Goal: Use online tool/utility: Utilize a website feature to perform a specific function

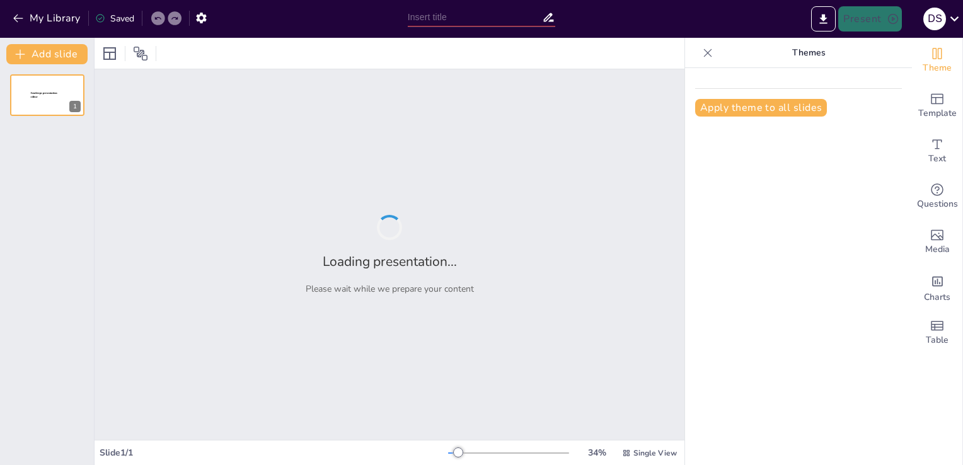
type input "Innovative Onion Storage Solutions: Enhancing Shelf Life Through Intelligent De…"
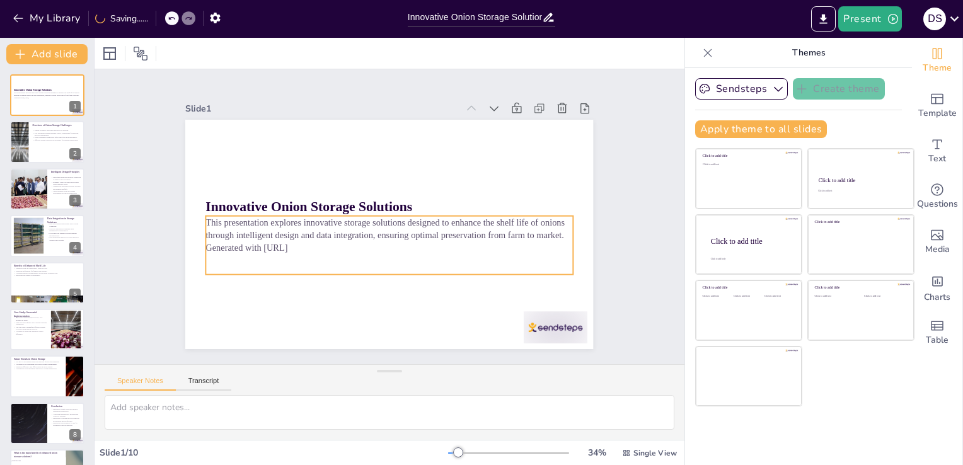
click at [236, 231] on p "This presentation explores innovative storage solutions designed to enhance the…" at bounding box center [381, 225] width 290 height 265
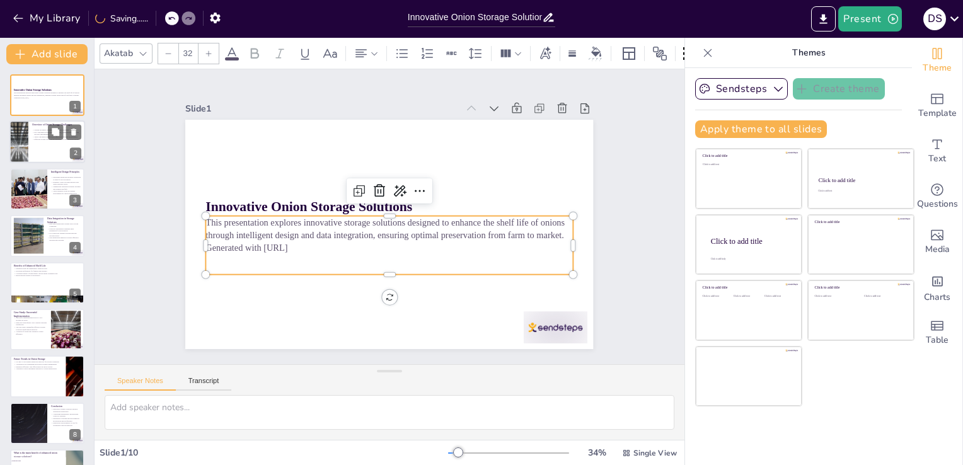
click at [50, 146] on div at bounding box center [47, 142] width 76 height 43
checkbox input "true"
type textarea "The perishability of onions is a major concern for producers and retailers alik…"
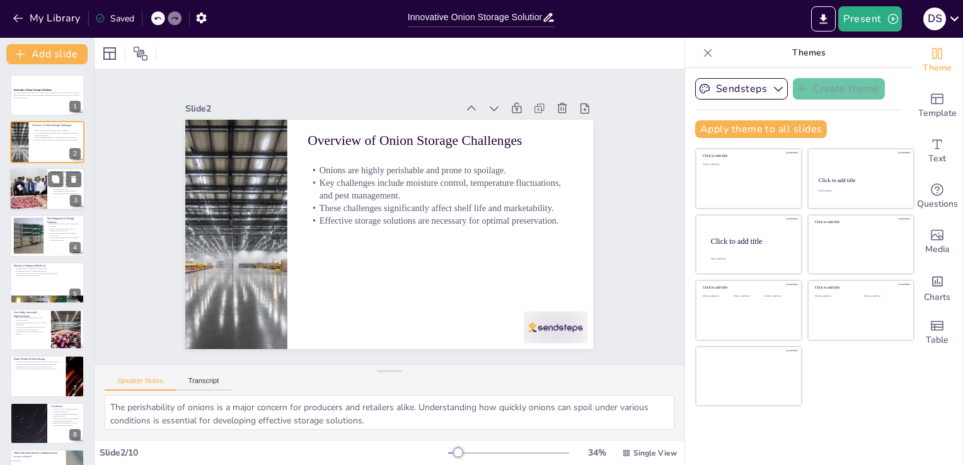
click at [46, 190] on div at bounding box center [28, 189] width 64 height 43
checkbox input "true"
type textarea "Proper ventilation is essential for maintaining air quality within storage faci…"
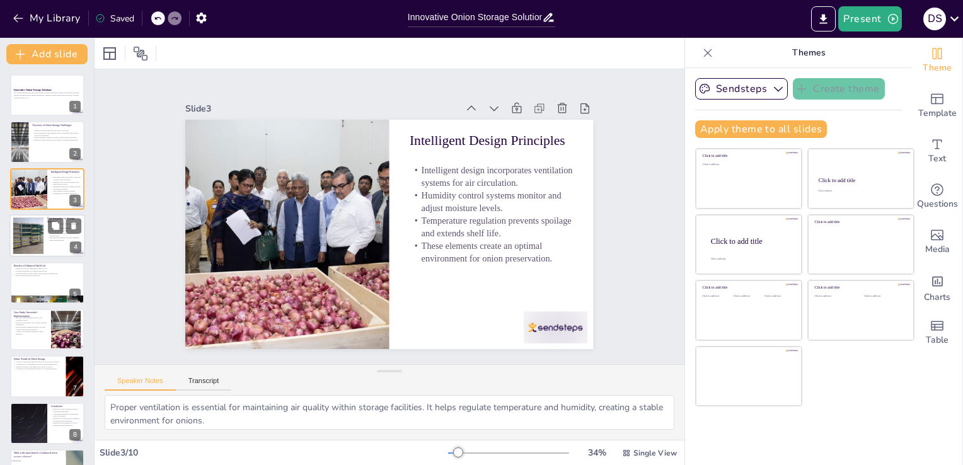
click at [36, 226] on div at bounding box center [28, 236] width 105 height 38
checkbox input "true"
type textarea "Real-time monitoring provides valuable insights into the storage environment, a…"
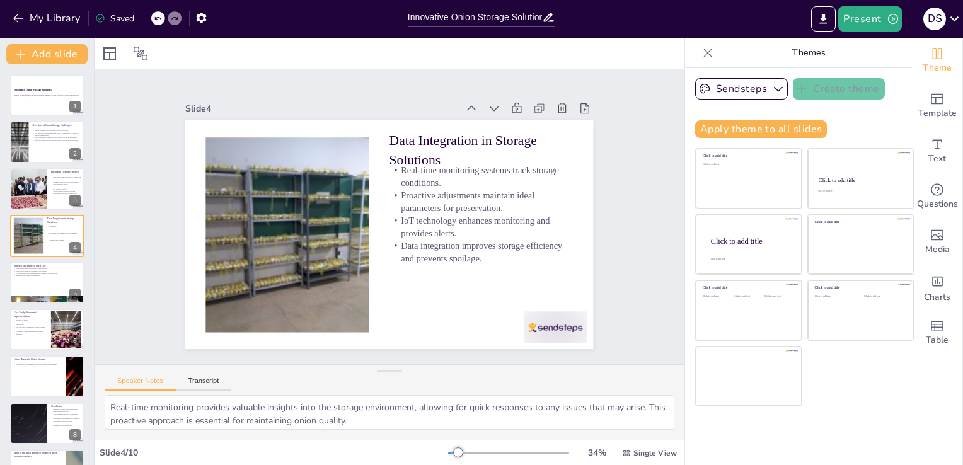
click at [44, 305] on div "Innovative Onion Storage Solutions This presentation explores innovative storag…" at bounding box center [47, 306] width 94 height 464
click at [13, 274] on p "Better pricing stability in the market." at bounding box center [47, 275] width 68 height 3
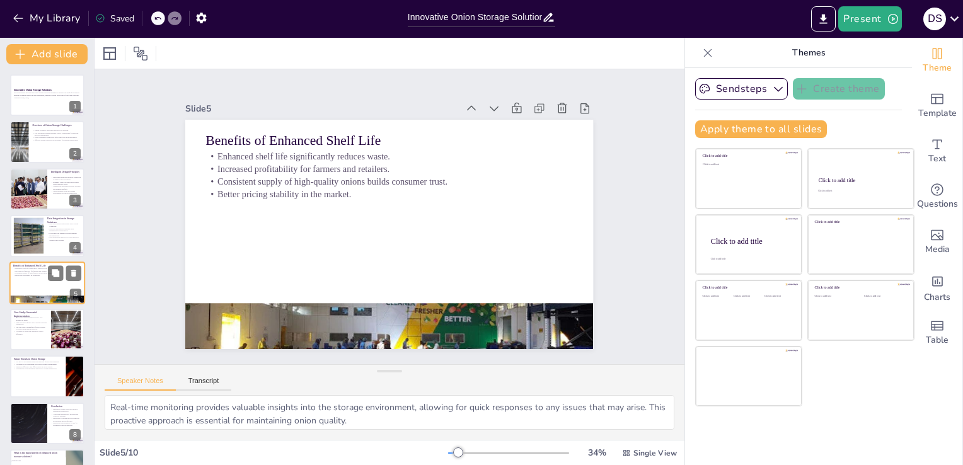
checkbox input "true"
type textarea "Reducing waste is a primary goal of improved storage solutions. By extending sh…"
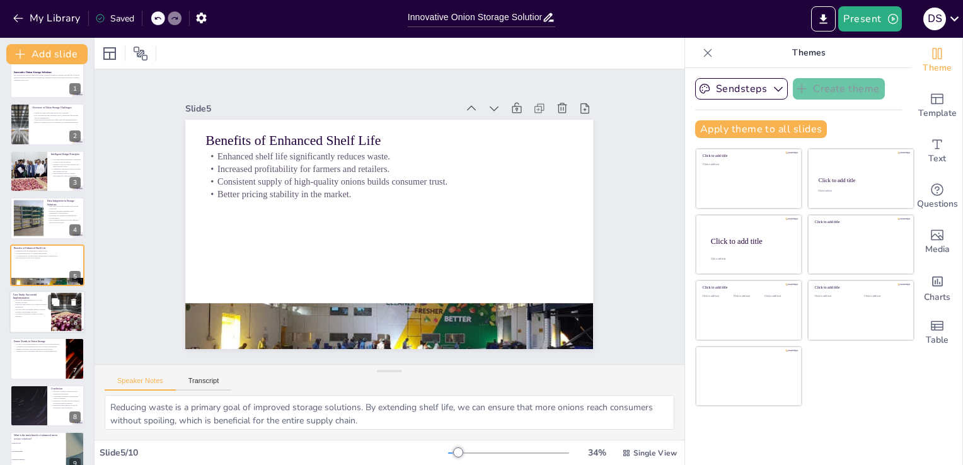
click at [38, 308] on p "The case study exemplifies effective storage solutions transforming practices." at bounding box center [30, 310] width 34 height 4
checkbox input "true"
type textarea "The success of this case study demonstrates the tangible benefits of adopting i…"
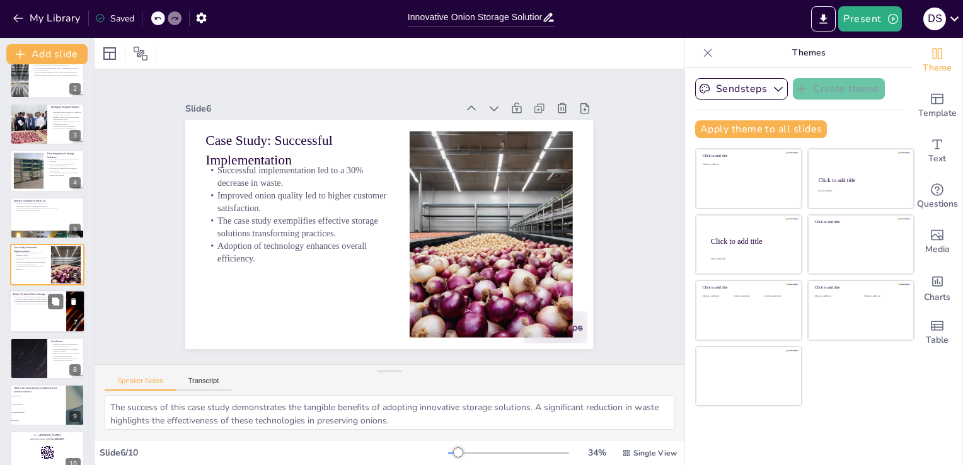
click at [33, 313] on div at bounding box center [47, 312] width 76 height 43
checkbox input "true"
type textarea "Predictive analytics will revolutionize how we manage storage conditions. By an…"
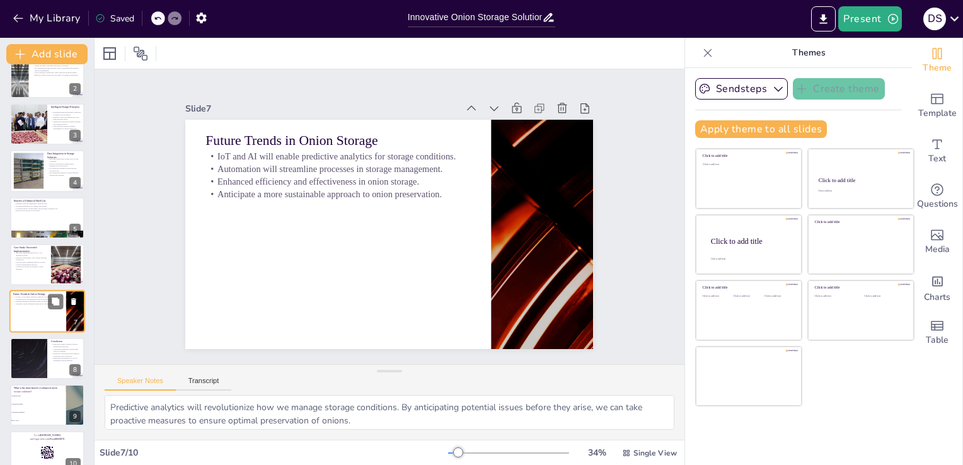
scroll to position [83, 0]
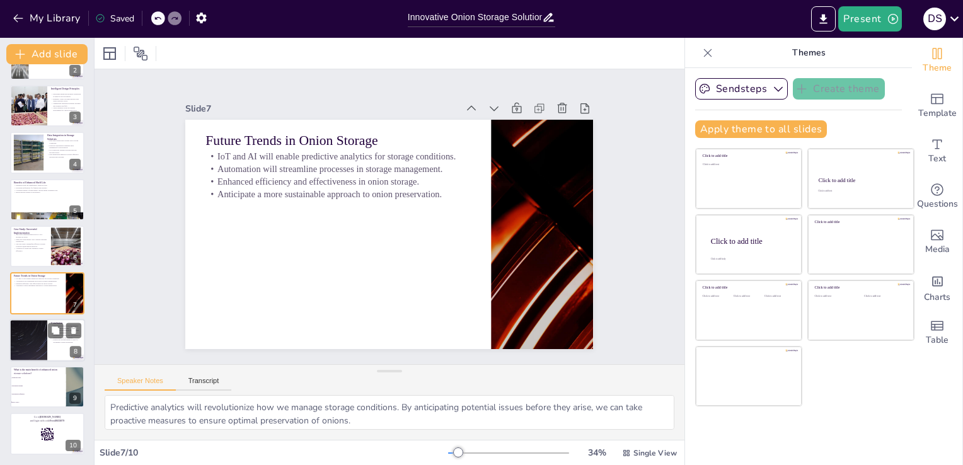
click at [38, 344] on div at bounding box center [29, 340] width 76 height 43
checkbox input "true"
type textarea "The advancements in storage technology are crucial for the future of agricultur…"
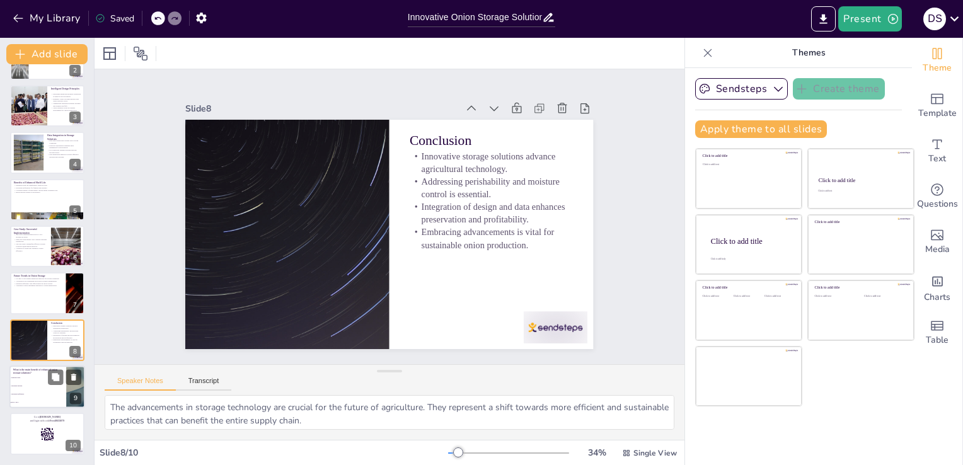
checkbox input "true"
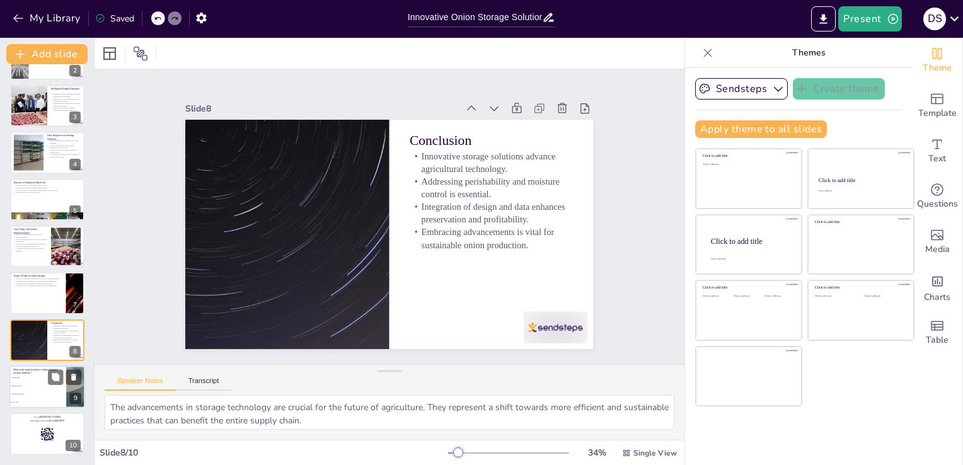
checkbox input "true"
click at [20, 390] on li "Increasing profitability" at bounding box center [37, 394] width 57 height 8
checkbox input "true"
type textarea "The correct answer is "Both 1 and 3," as highlighted in the slides discussing t…"
checkbox input "true"
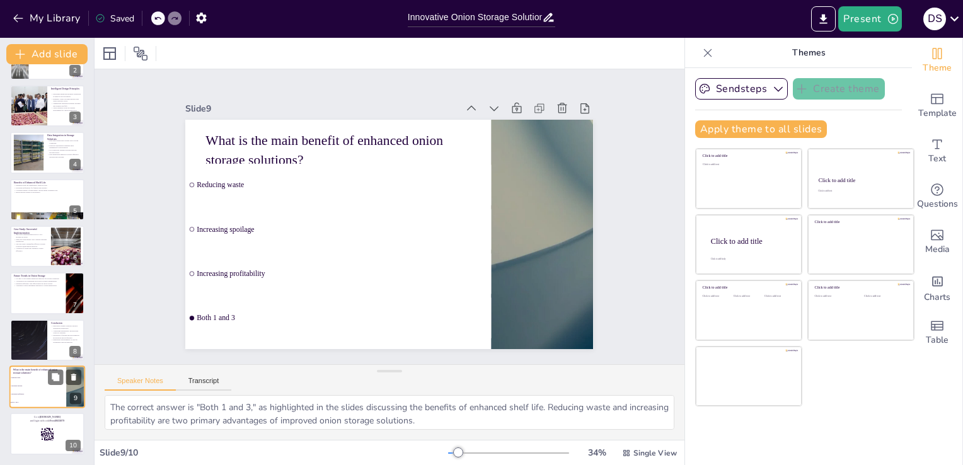
checkbox input "true"
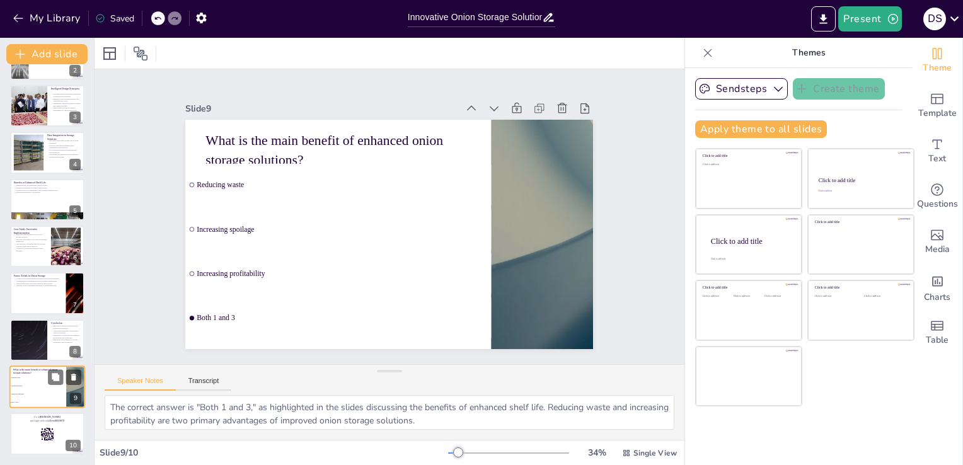
checkbox input "true"
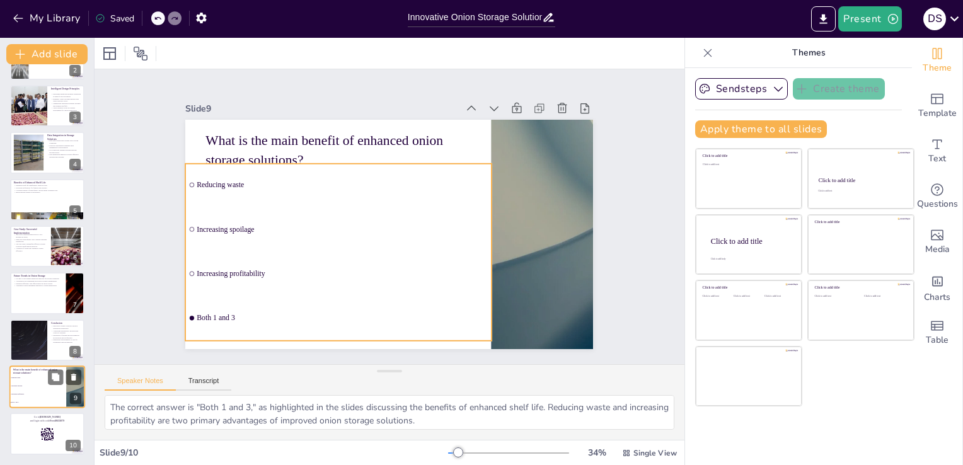
checkbox input "true"
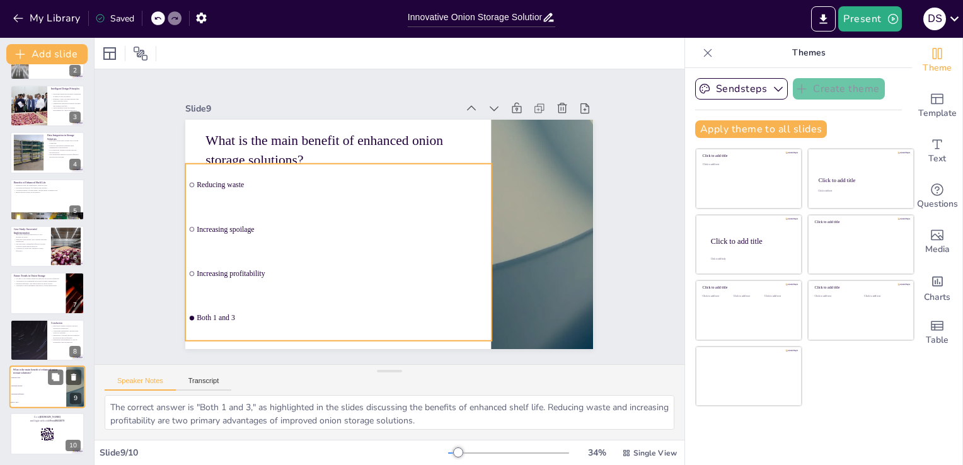
checkbox input "true"
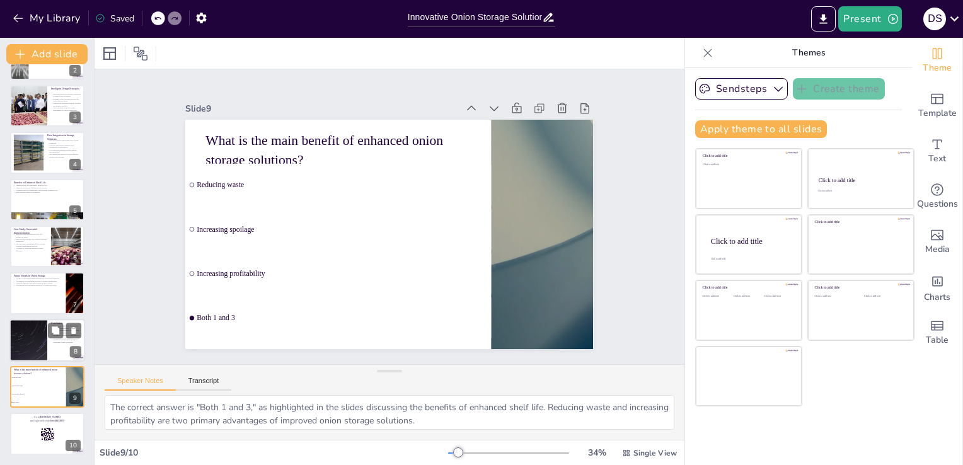
checkbox input "true"
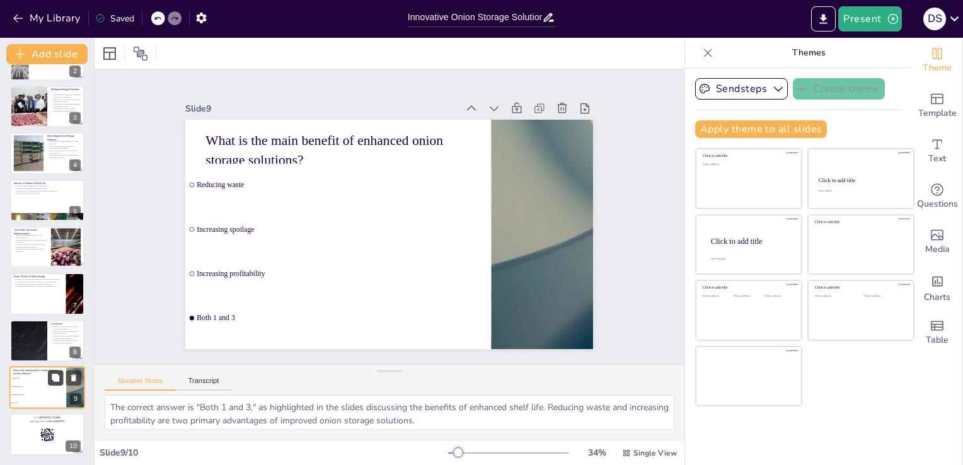
checkbox input "true"
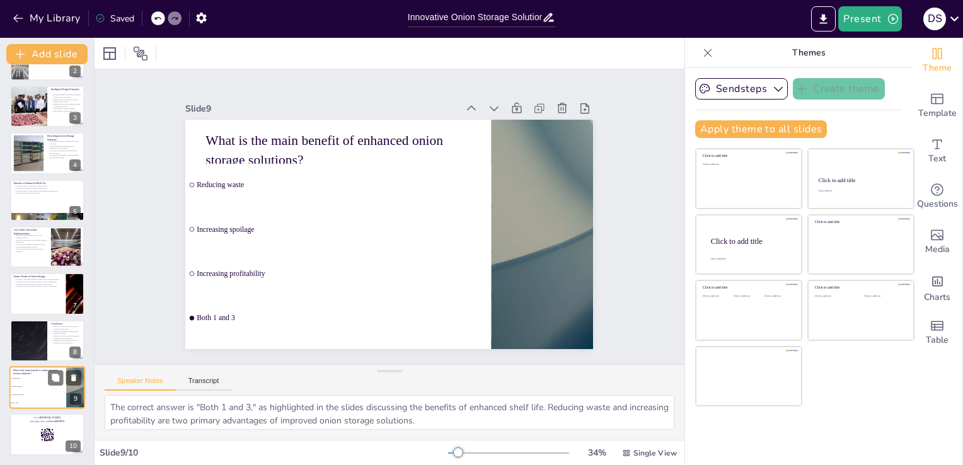
checkbox input "true"
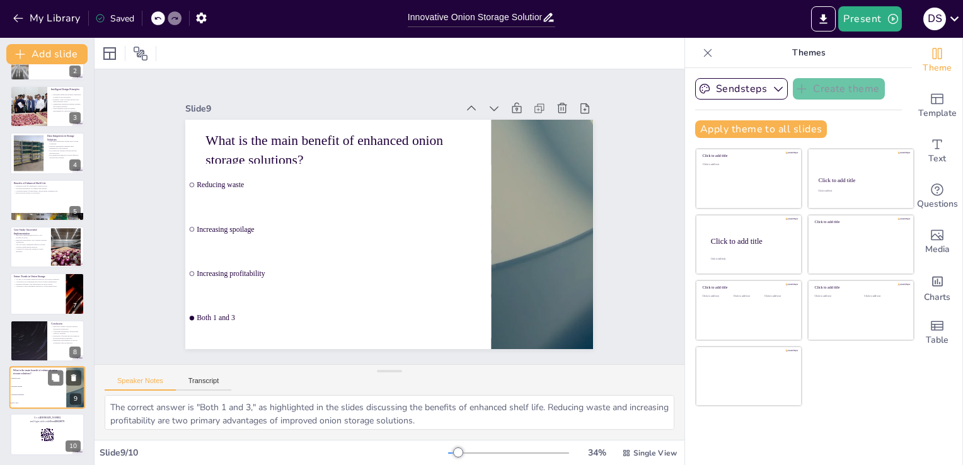
checkbox input "true"
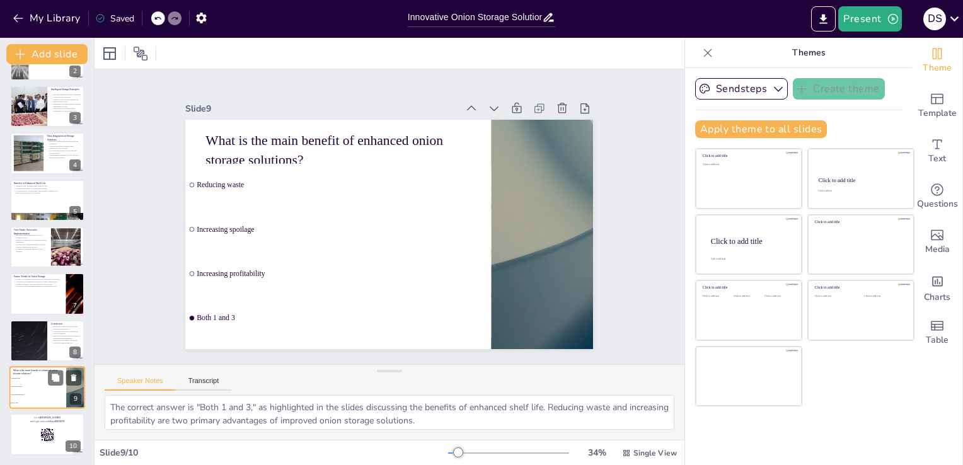
checkbox input "true"
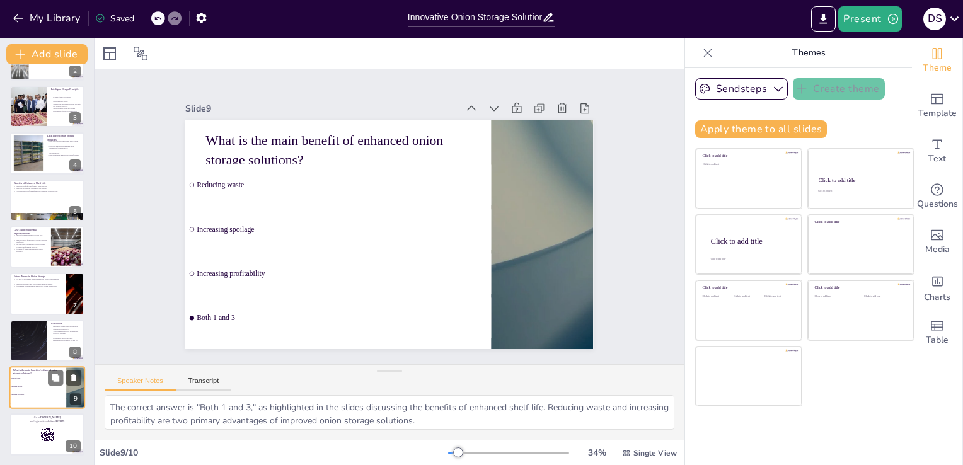
checkbox input "true"
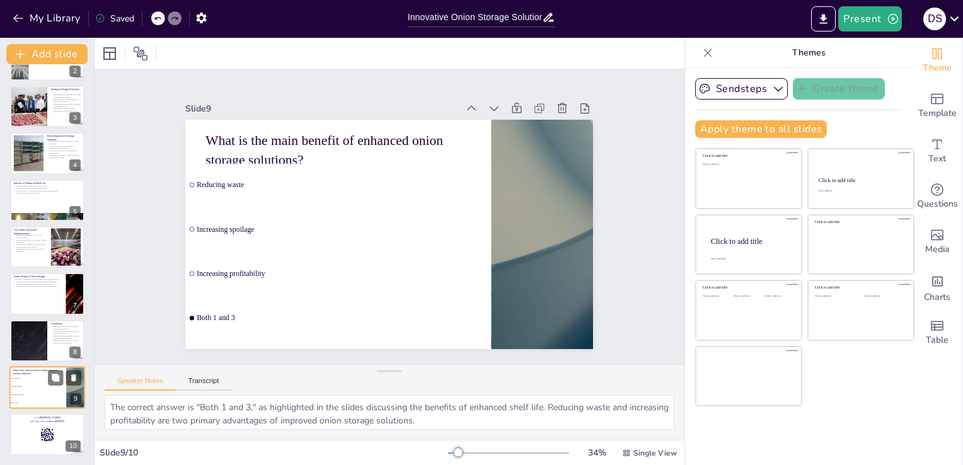
checkbox input "true"
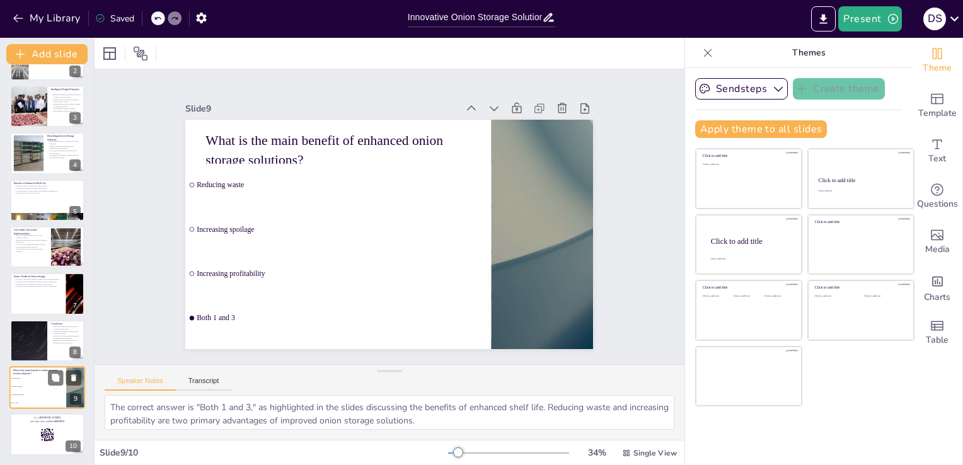
checkbox input "true"
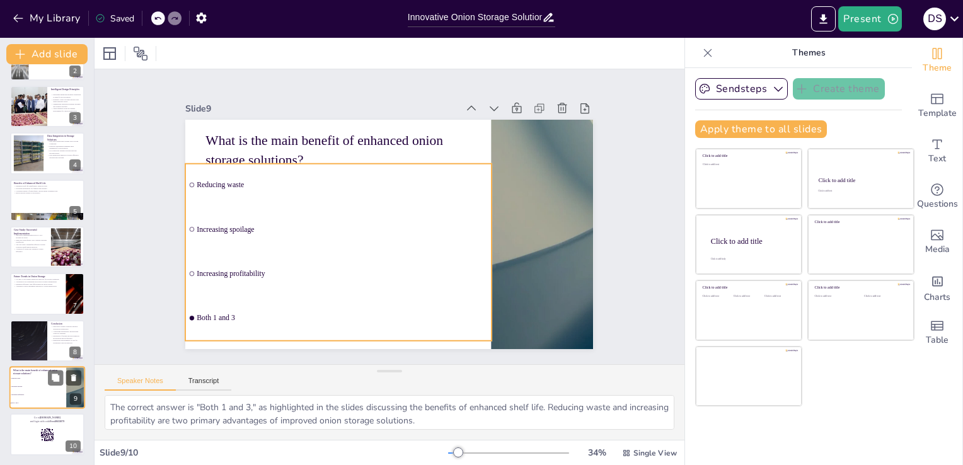
click at [30, 392] on li "Increasing profitability" at bounding box center [37, 395] width 57 height 8
checkbox input "true"
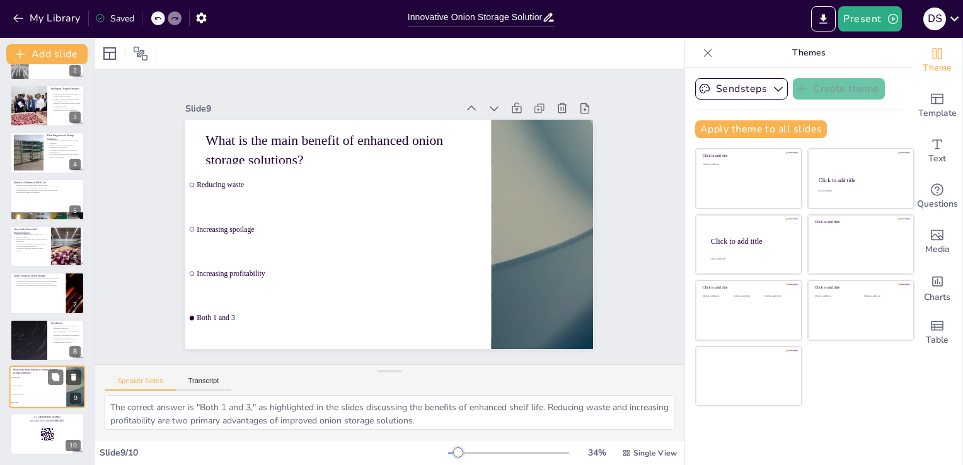
checkbox input "true"
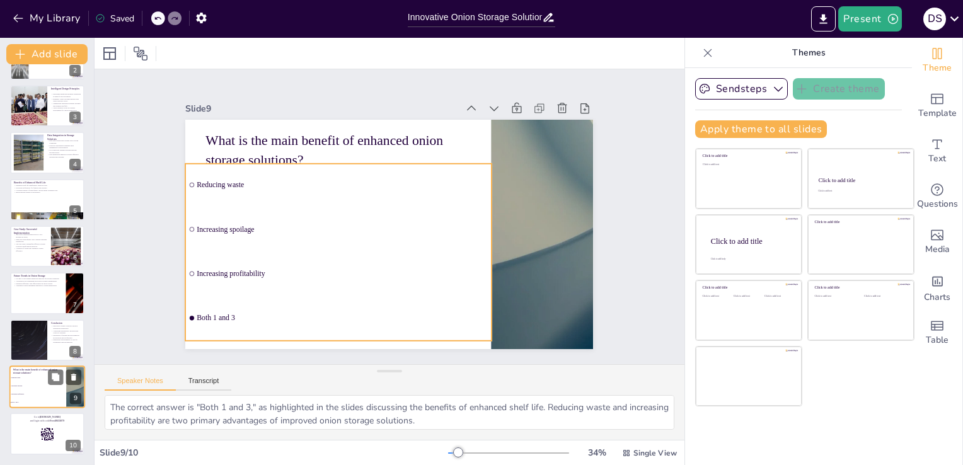
checkbox input "true"
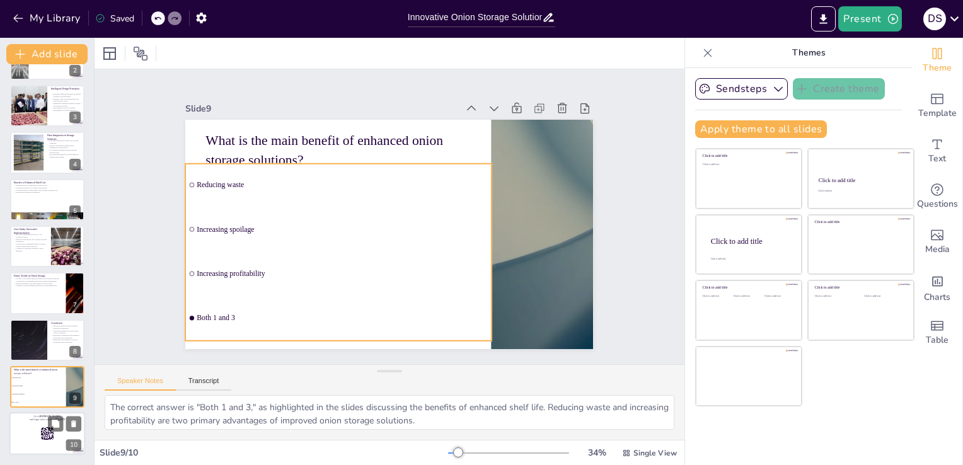
checkbox input "true"
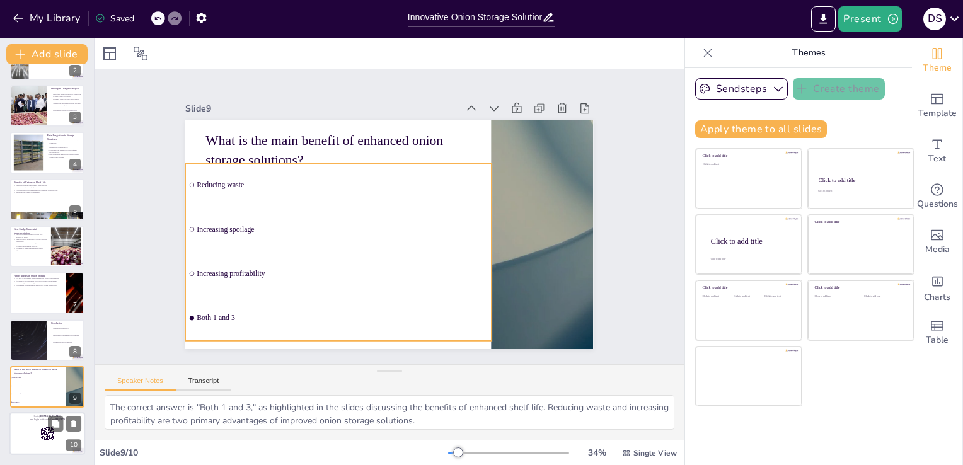
checkbox input "true"
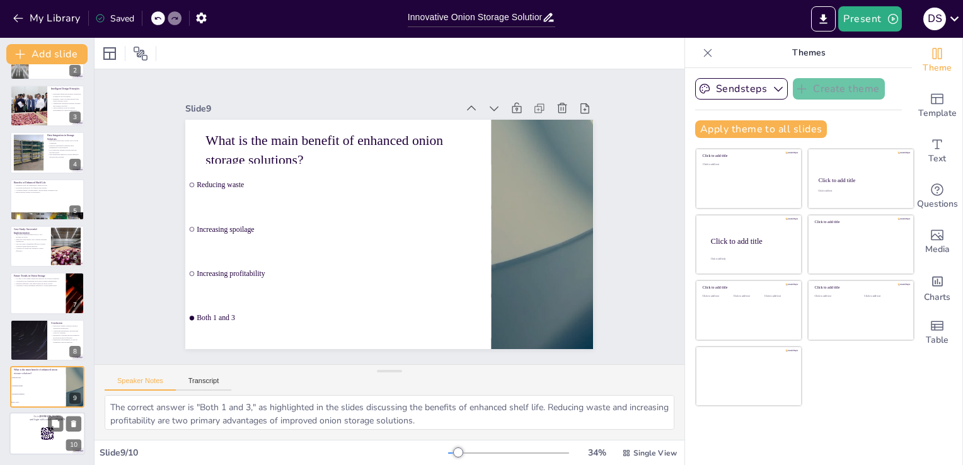
click at [38, 432] on div at bounding box center [47, 434] width 76 height 43
checkbox input "true"
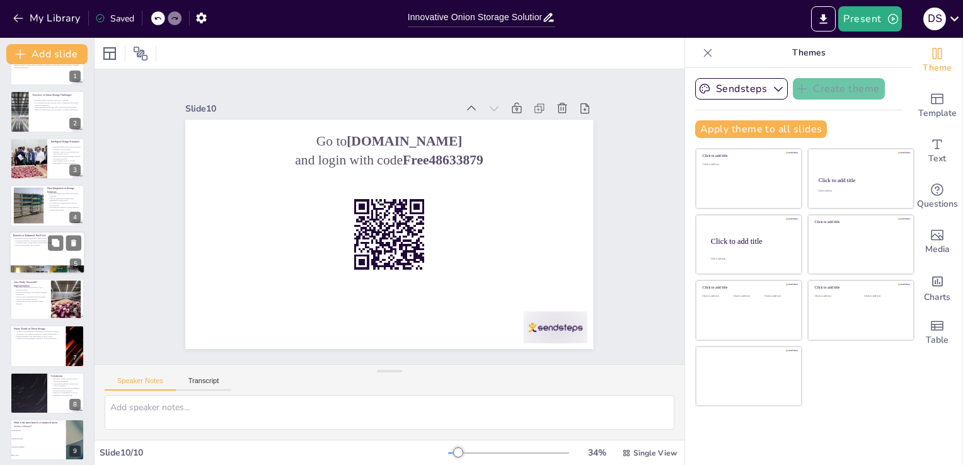
scroll to position [0, 0]
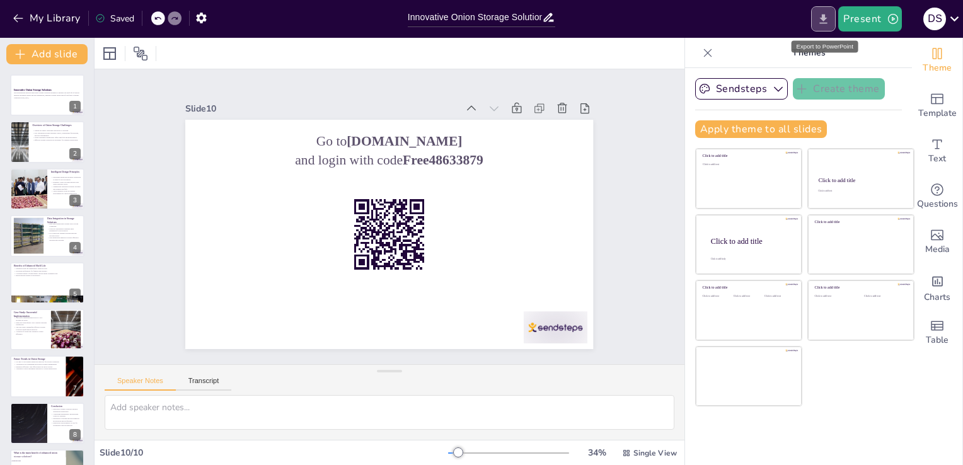
click at [830, 20] on icon "Export to PowerPoint" at bounding box center [823, 19] width 13 height 13
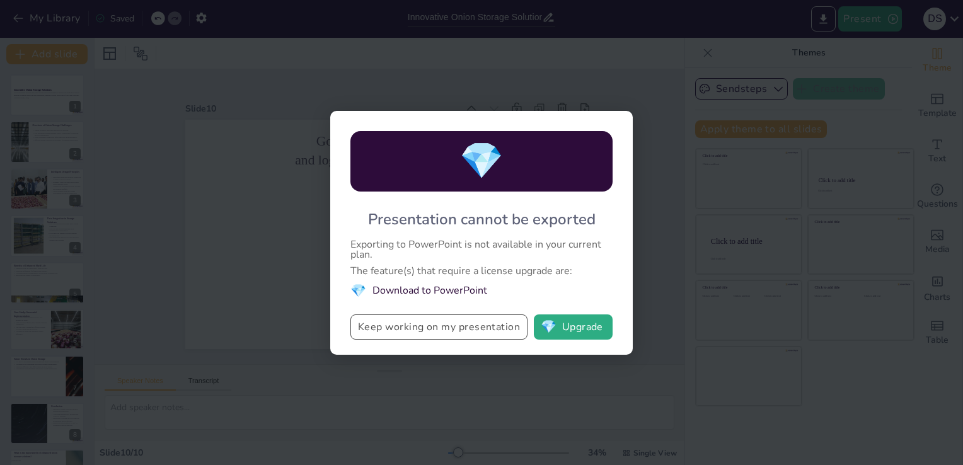
click at [451, 330] on button "Keep working on my presentation" at bounding box center [438, 327] width 177 height 25
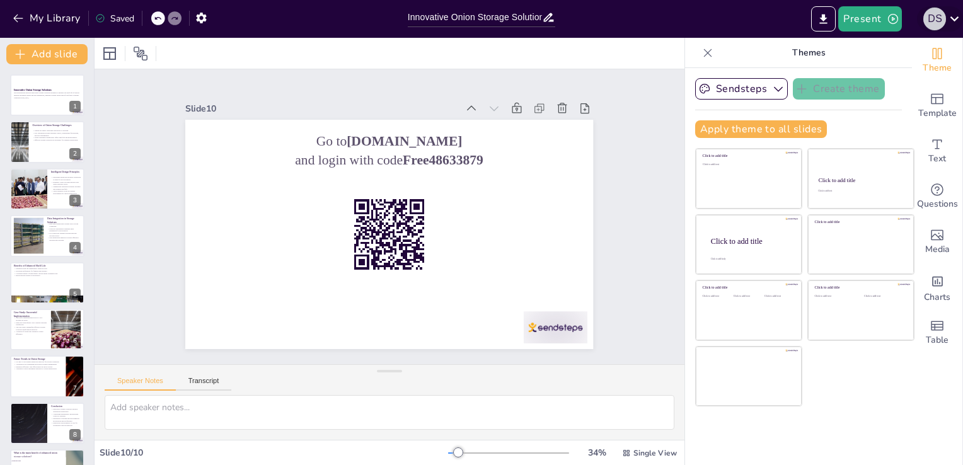
click at [944, 20] on div "D S" at bounding box center [934, 19] width 23 height 23
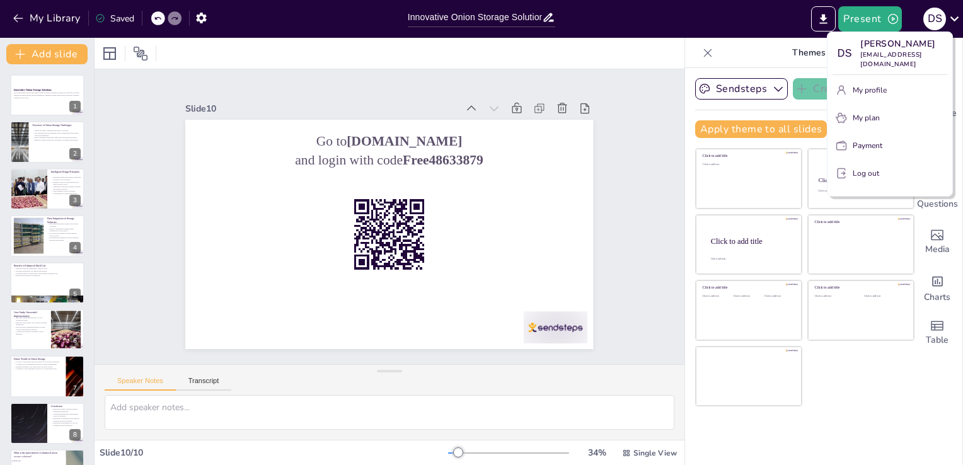
click at [860, 16] on div at bounding box center [481, 232] width 963 height 465
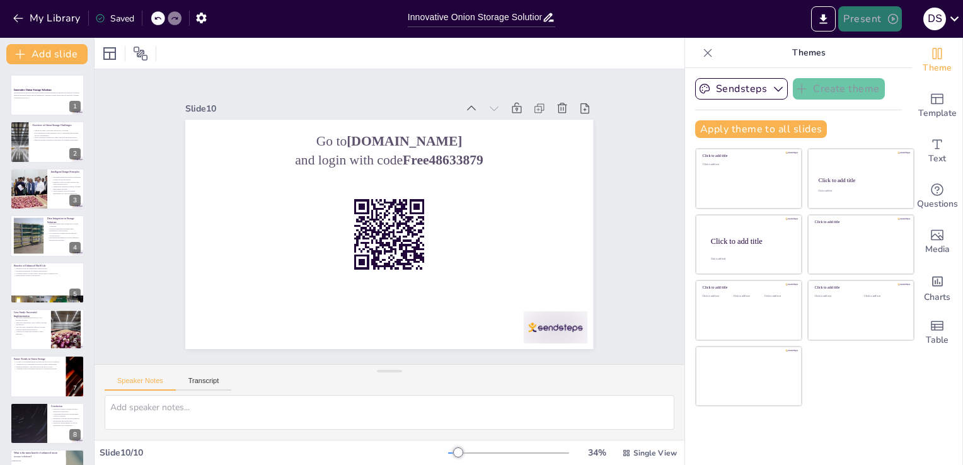
click at [861, 24] on button "Present" at bounding box center [869, 18] width 63 height 25
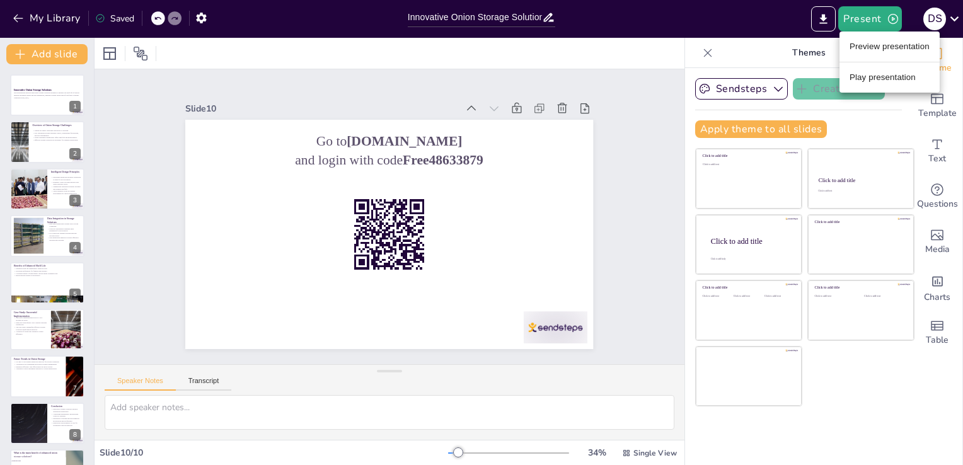
click at [869, 79] on li "Play presentation" at bounding box center [890, 77] width 100 height 20
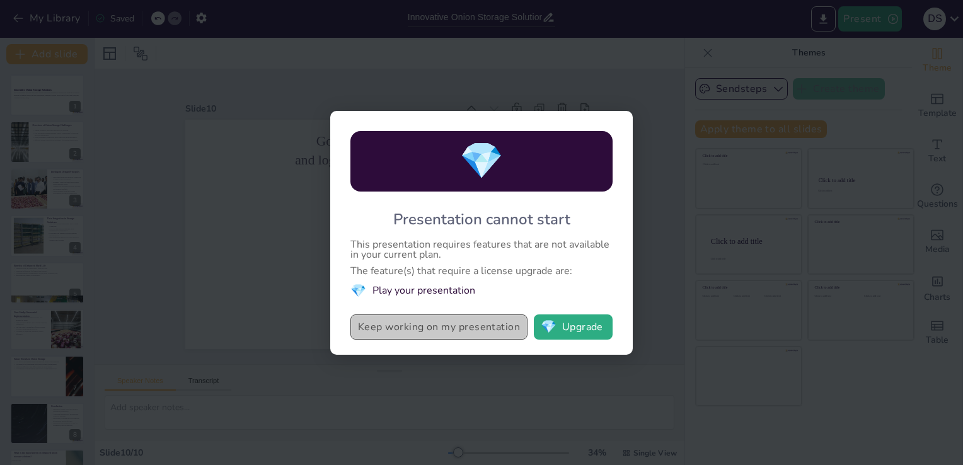
click at [442, 329] on button "Keep working on my presentation" at bounding box center [438, 327] width 177 height 25
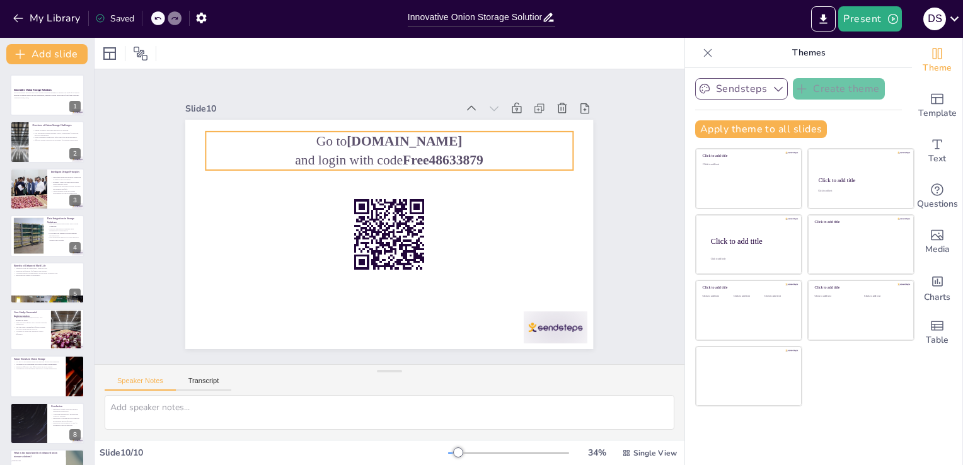
checkbox input "true"
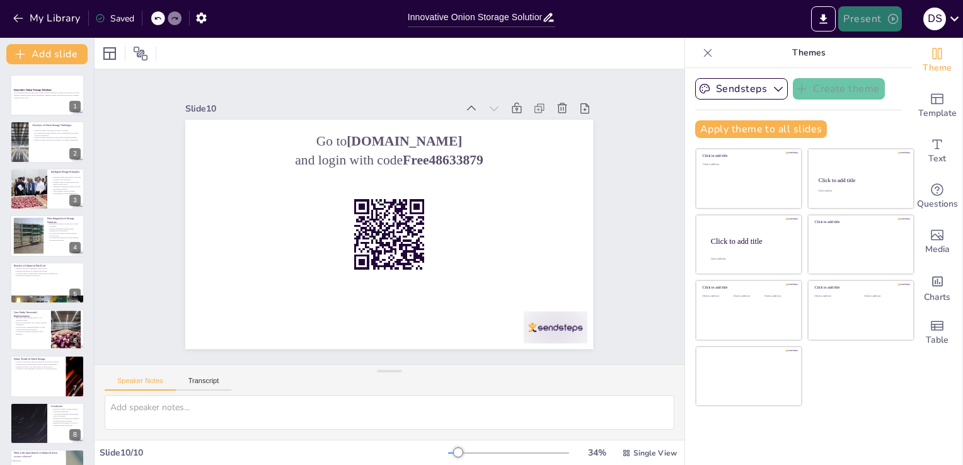
click at [889, 25] on button "Present" at bounding box center [869, 18] width 63 height 25
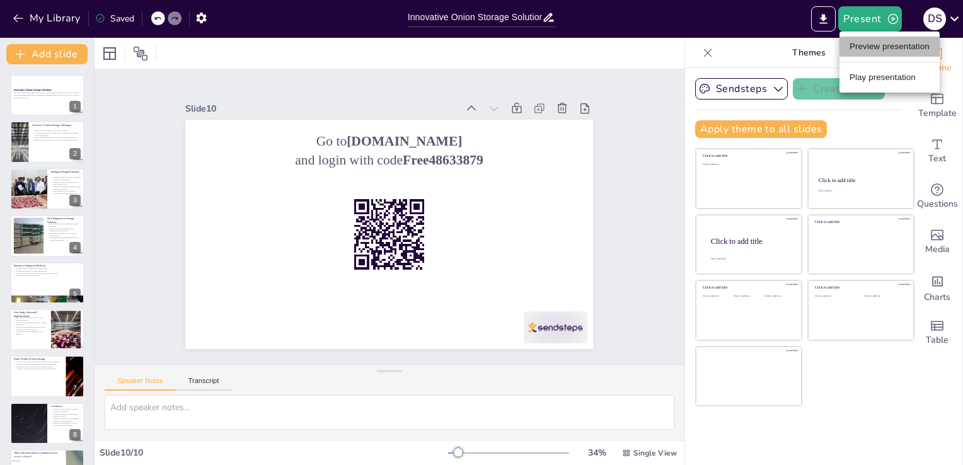
click at [888, 47] on li "Preview presentation" at bounding box center [890, 47] width 100 height 20
